Goal: Task Accomplishment & Management: Use online tool/utility

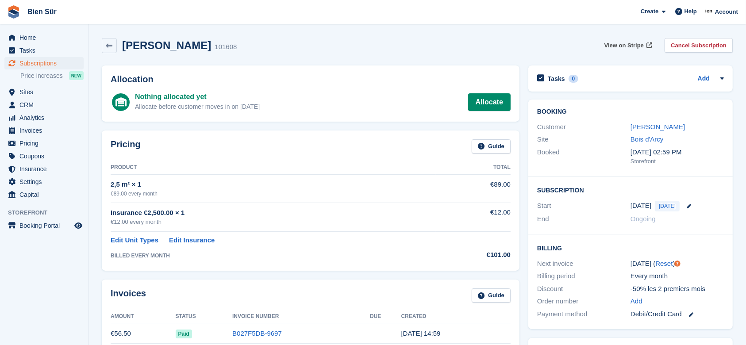
click at [630, 44] on span "View on Stripe" at bounding box center [624, 45] width 39 height 9
click at [274, 97] on div "Nothing allocated yet Allocate before customer moves in on [DATE] Allocate" at bounding box center [323, 102] width 376 height 21
click at [484, 105] on link "Allocate" at bounding box center [489, 102] width 42 height 18
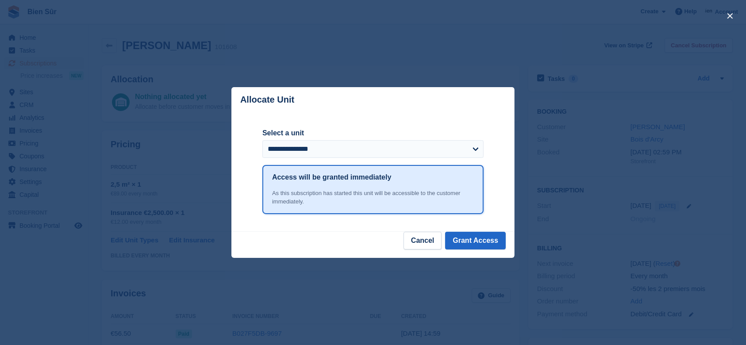
click at [471, 77] on div "close" at bounding box center [373, 172] width 746 height 345
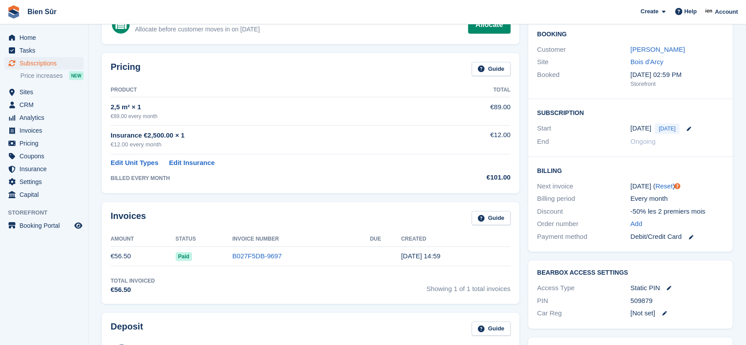
scroll to position [59, 0]
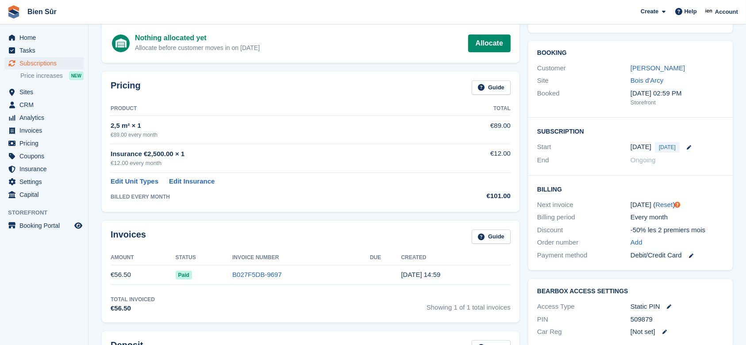
click at [664, 67] on link "[PERSON_NAME]" at bounding box center [658, 68] width 54 height 8
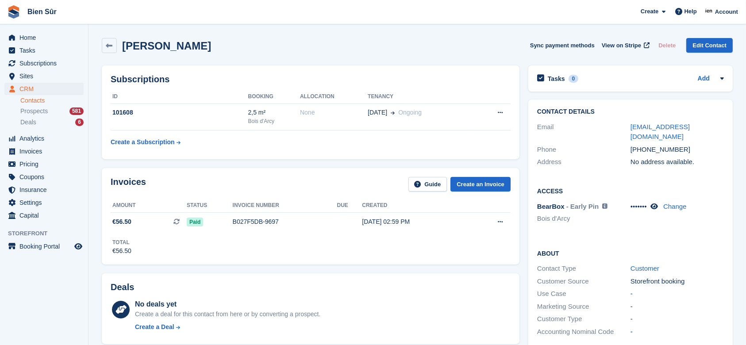
click at [657, 203] on icon at bounding box center [655, 206] width 8 height 7
drag, startPoint x: 652, startPoint y: 196, endPoint x: 632, endPoint y: 195, distance: 19.9
click at [632, 203] on span "509879" at bounding box center [642, 207] width 22 height 8
copy span "509879"
click at [146, 127] on td "101608" at bounding box center [180, 117] width 138 height 27
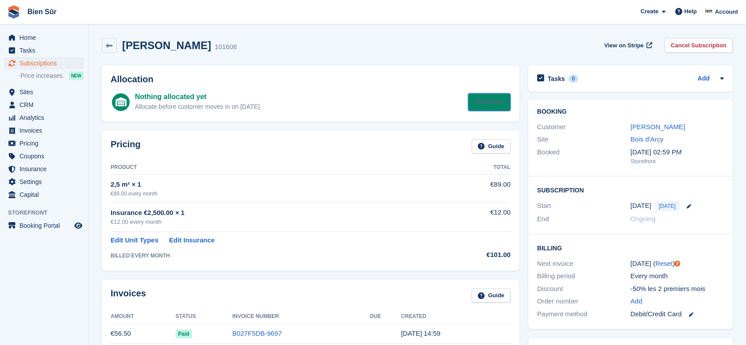
click at [489, 108] on link "Allocate" at bounding box center [489, 102] width 42 height 18
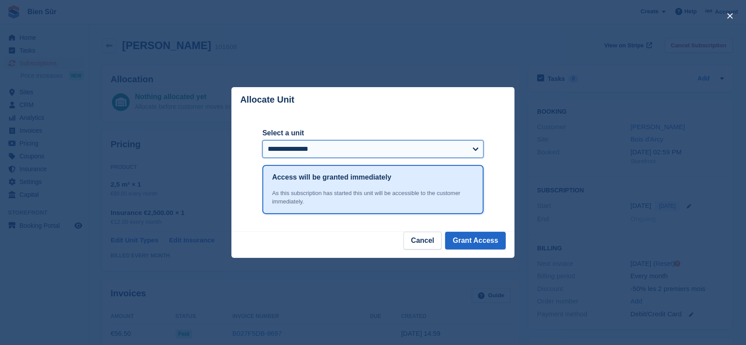
click at [478, 151] on select "**********" at bounding box center [373, 149] width 221 height 18
select select "*****"
click at [263, 141] on select "**********" at bounding box center [373, 149] width 221 height 18
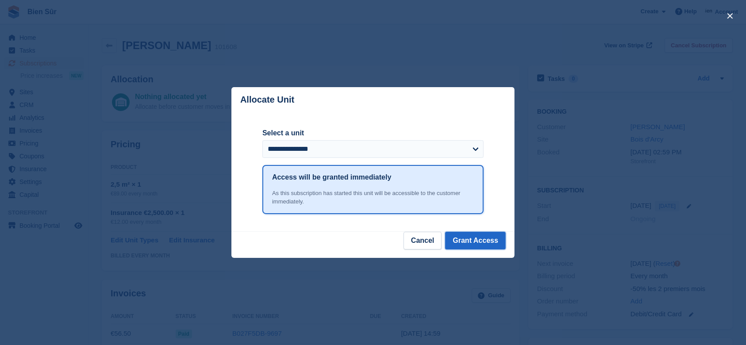
click at [475, 244] on button "Grant Access" at bounding box center [475, 241] width 61 height 18
